Goal: Navigation & Orientation: Find specific page/section

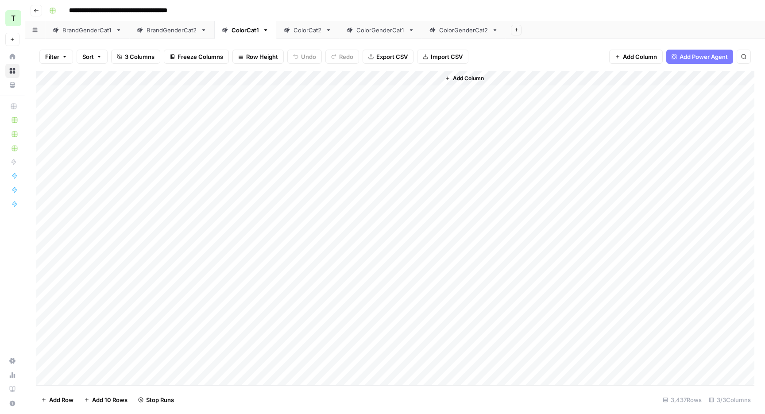
click at [82, 31] on div "BrandGenderCat1" at bounding box center [87, 30] width 50 height 9
